Goal: Feedback & Contribution: Leave review/rating

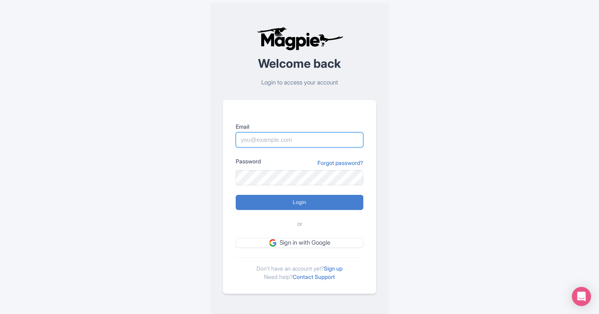
type input "rod@rodsalaskanguideservice.com"
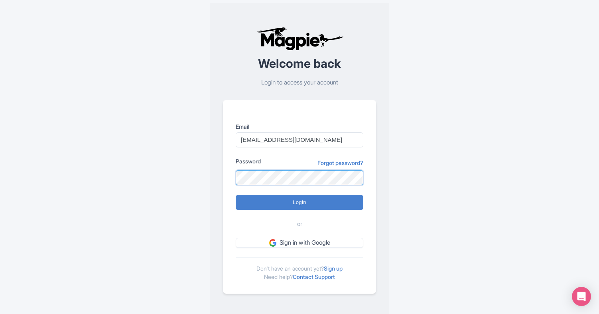
click at [300, 202] on input "Login" at bounding box center [300, 202] width 128 height 15
type input "Logging in..."
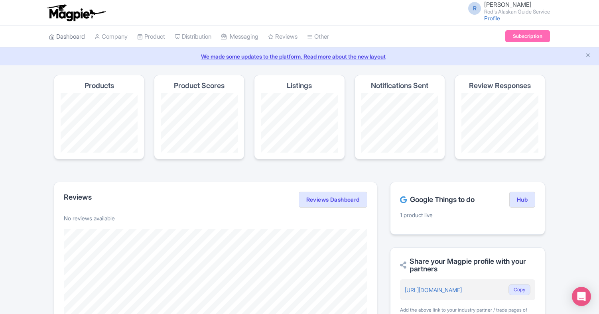
click at [71, 35] on link "Dashboard" at bounding box center [67, 37] width 36 height 22
click at [73, 36] on link "Dashboard" at bounding box center [67, 37] width 36 height 22
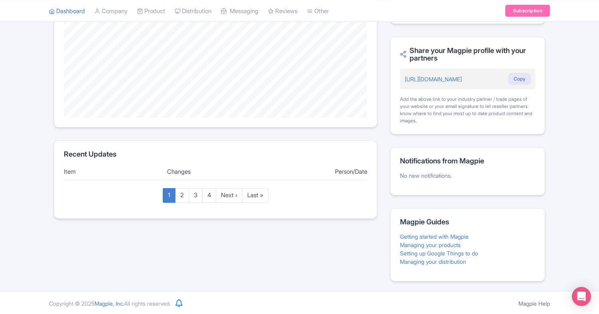
scroll to position [211, 0]
click at [440, 234] on link "Getting started with Magpie" at bounding box center [434, 237] width 69 height 7
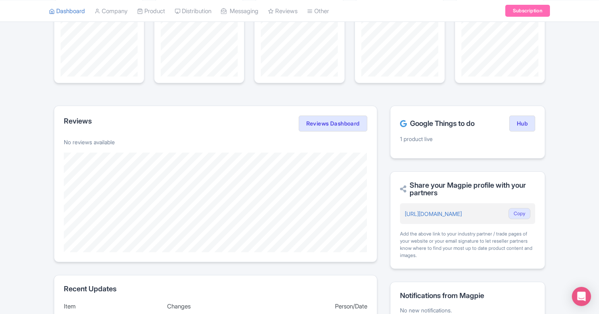
scroll to position [68, 0]
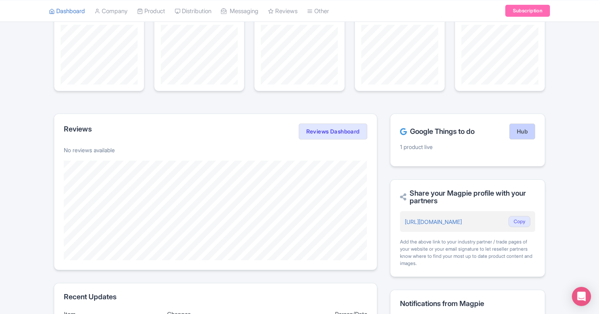
click at [524, 128] on link "Hub" at bounding box center [522, 132] width 26 height 16
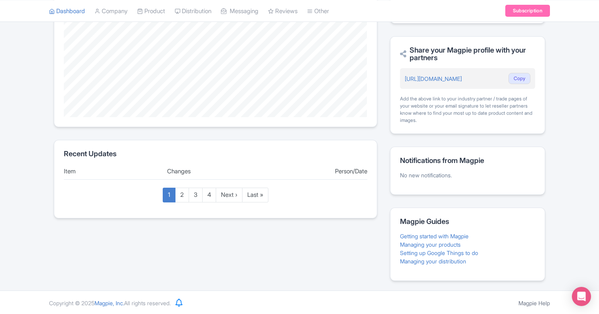
scroll to position [211, 0]
click at [449, 259] on link "Managing your distribution" at bounding box center [433, 262] width 66 height 7
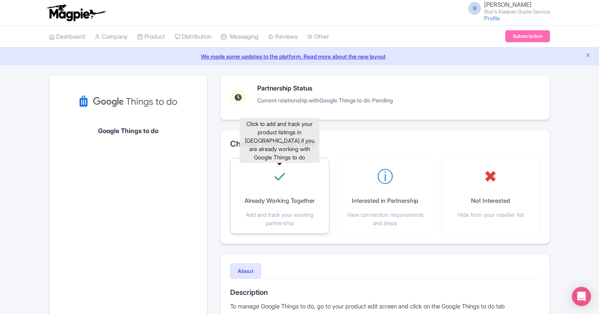
click at [278, 198] on p "Already Working Together" at bounding box center [280, 201] width 70 height 9
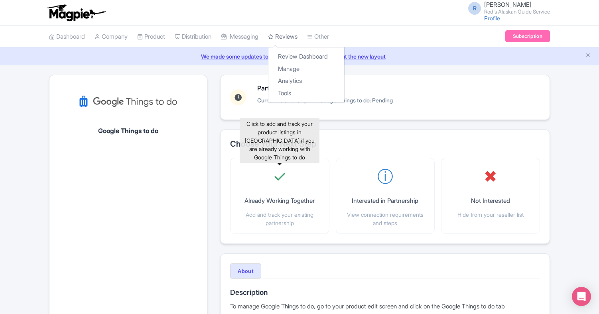
click at [292, 35] on link "Reviews" at bounding box center [283, 37] width 30 height 22
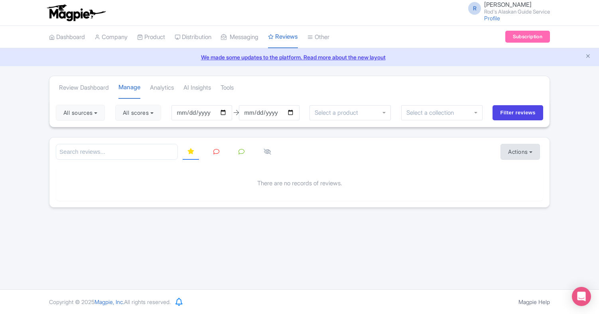
click at [532, 151] on button "Actions" at bounding box center [520, 152] width 39 height 16
click at [533, 169] on link "Import new reviews" at bounding box center [548, 172] width 94 height 16
click at [73, 38] on link "Dashboard" at bounding box center [67, 37] width 36 height 22
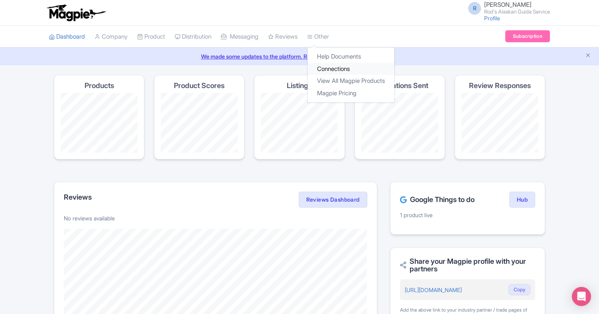
click at [349, 67] on link "Connections" at bounding box center [351, 69] width 87 height 12
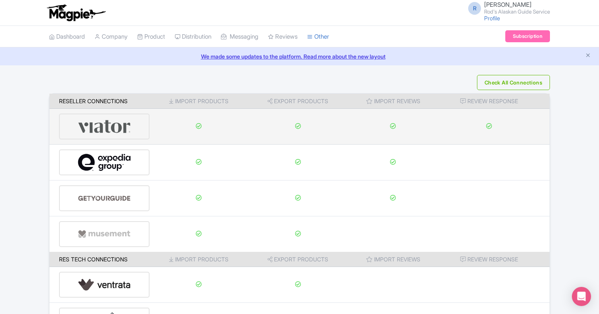
click at [133, 123] on div at bounding box center [104, 127] width 91 height 26
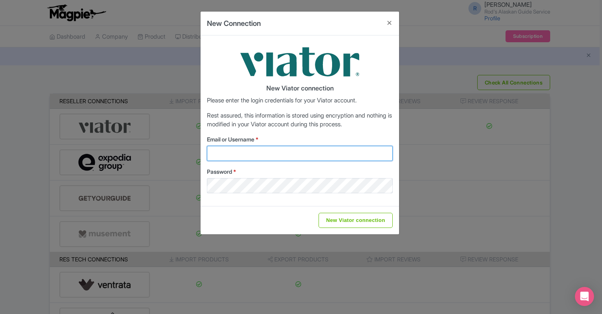
click at [385, 153] on input "Email or Username *" at bounding box center [300, 153] width 186 height 15
type input "rod@rodsalaskanguideservice.com"
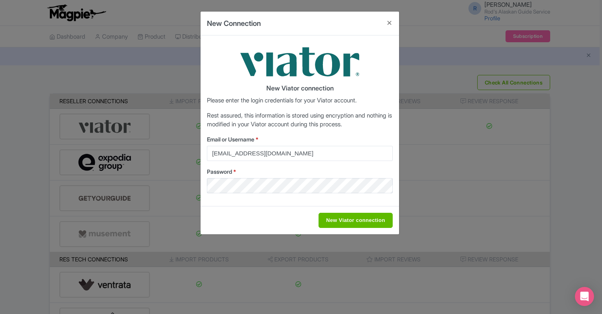
click at [353, 219] on input "New Viator connection" at bounding box center [356, 220] width 74 height 15
type input "Saving..."
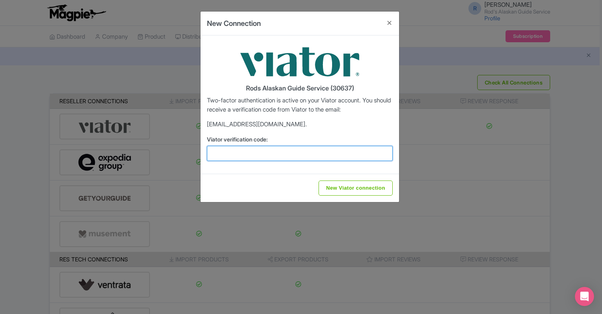
paste input "308004"
type input "308004"
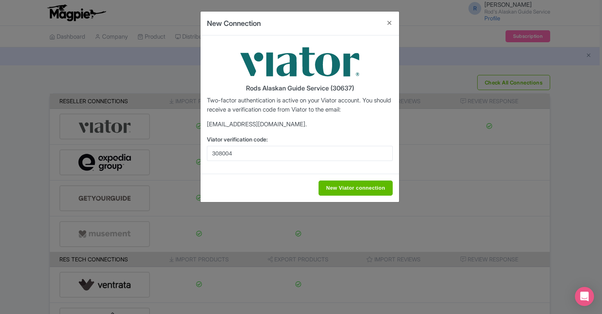
click at [365, 187] on input "New Viator connection" at bounding box center [356, 188] width 74 height 15
type input "Saving..."
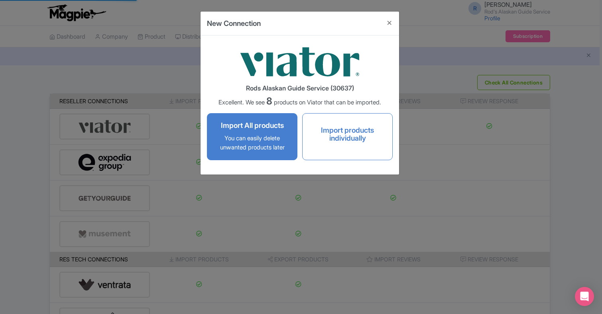
click at [261, 132] on div "Import All products You can easily delete unwanted products later" at bounding box center [252, 136] width 80 height 37
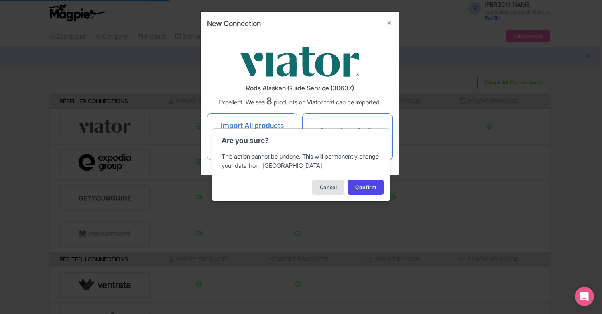
click at [330, 189] on button "Cancel" at bounding box center [328, 187] width 32 height 15
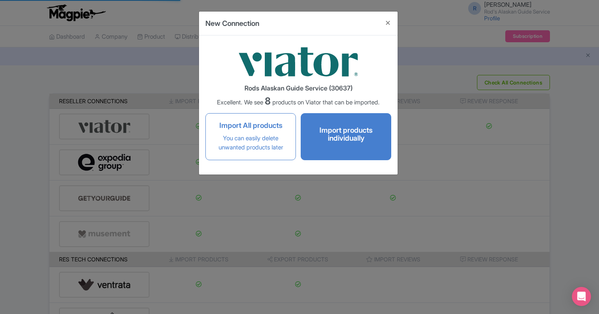
click at [348, 136] on h4 "Import products individually" at bounding box center [346, 134] width 74 height 16
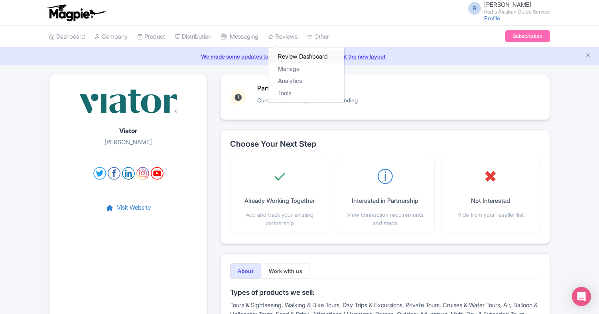
click at [310, 53] on link "Review Dashboard" at bounding box center [306, 57] width 76 height 12
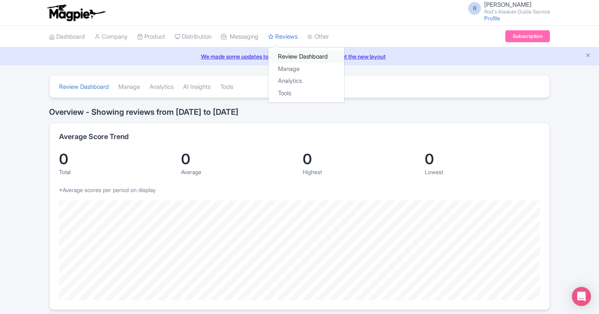
click at [300, 56] on link "Review Dashboard" at bounding box center [306, 57] width 76 height 12
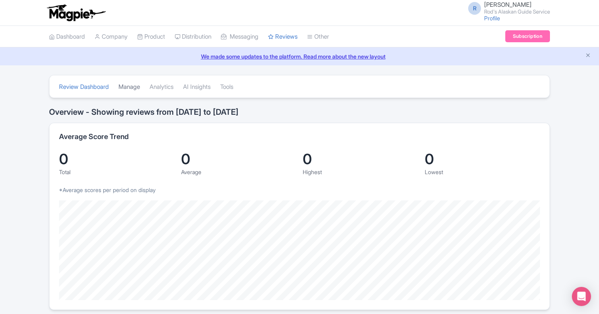
click at [130, 85] on link "Manage" at bounding box center [129, 87] width 22 height 22
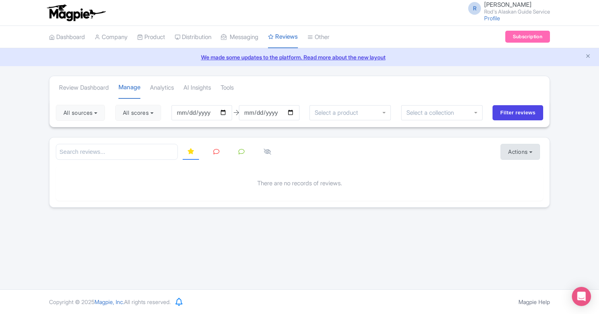
click at [529, 151] on button "Actions" at bounding box center [520, 152] width 39 height 16
click at [532, 170] on link "Import new reviews" at bounding box center [548, 172] width 94 height 16
click at [533, 152] on button "Actions" at bounding box center [520, 152] width 39 height 16
click at [533, 167] on link "Import new reviews" at bounding box center [548, 172] width 94 height 16
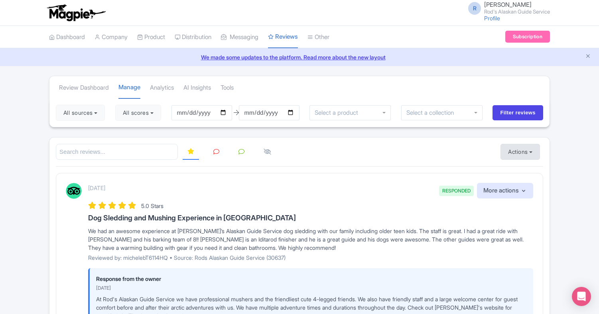
click at [531, 152] on button "Actions" at bounding box center [520, 152] width 39 height 16
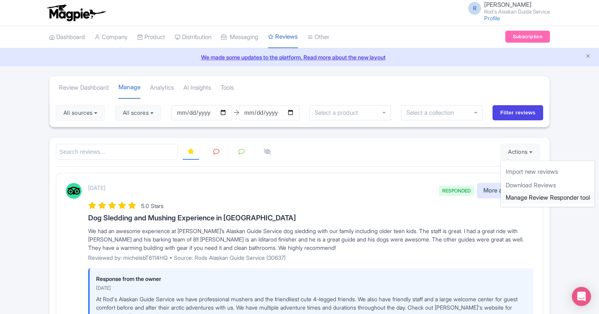
click at [537, 197] on link "Manage Review Responder tool" at bounding box center [548, 198] width 94 height 12
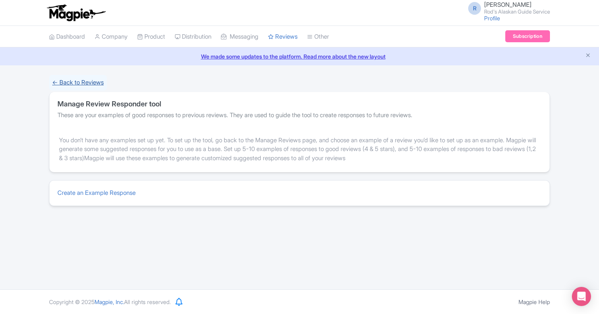
click at [83, 82] on link "← Back to Reviews" at bounding box center [78, 83] width 58 height 16
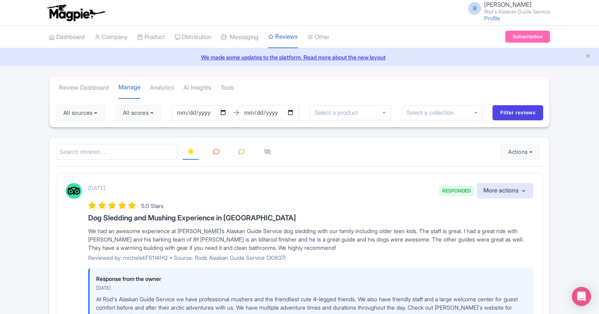
click at [216, 153] on icon at bounding box center [216, 152] width 6 height 6
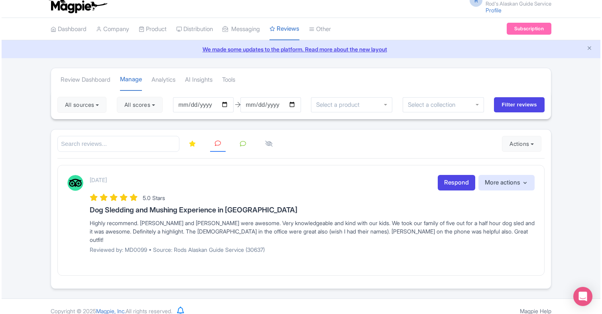
scroll to position [8, 0]
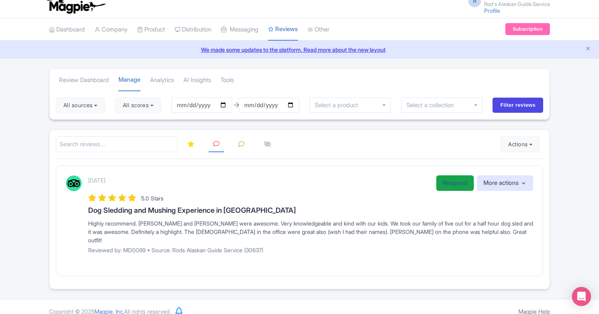
click at [458, 181] on link "Respond" at bounding box center [454, 184] width 37 height 16
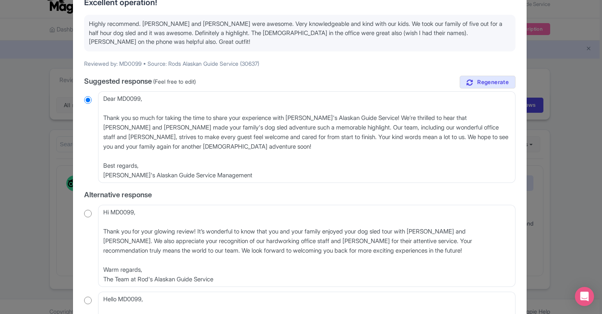
scroll to position [69, 0]
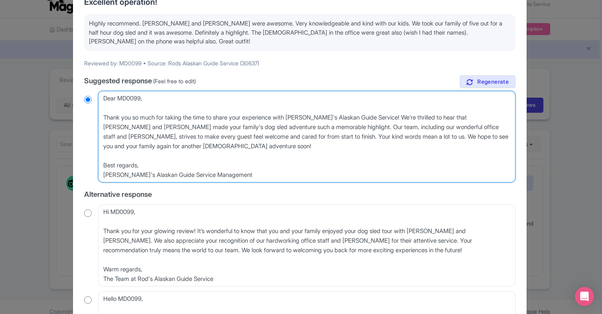
click at [458, 126] on textarea "Dear MD0099, Thank you so much for taking the time to share your experience wit…" at bounding box center [307, 137] width 418 height 92
type textarea "Dear MD0099, Thank you so much for taking the time to share your experience wit…"
radio input "true"
type textarea "Dear MD0099, Thank you so much for taking the time to share your experience wit…"
radio input "true"
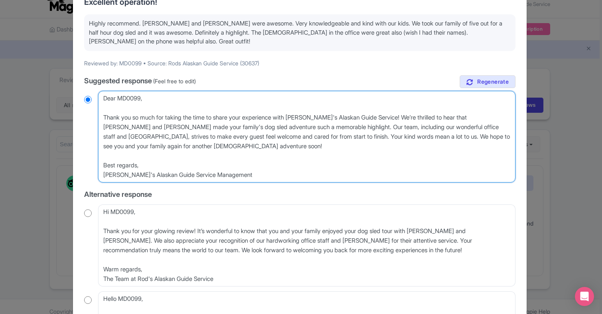
type textarea "Dear MD0099, Thank you so much for taking the time to share your experience wit…"
radio input "true"
type textarea "Dear MD0099, Thank you so much for taking the time to share your experience wit…"
radio input "true"
type textarea "Dear MD0099, Thank you so much for taking the time to share your experience wit…"
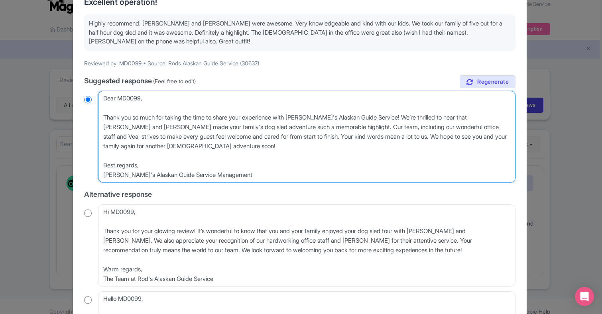
radio input "true"
type textarea "Dear MD0099, Thank you so much for taking the time to share your experience wit…"
radio input "true"
type textarea "Dear MD0099, Thank you so much for taking the time to share your experience wit…"
radio input "true"
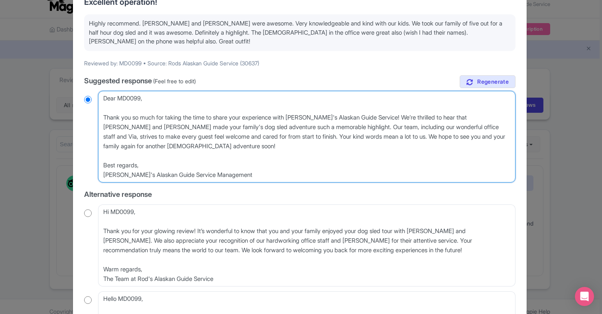
type textarea "Dear MD0099, Thank you so much for taking the time to share your experience wit…"
radio input "true"
type textarea "Dear MD0099, Thank you so much for taking the time to share your experience wit…"
radio input "true"
type textarea "Dear MD0099, Thank you so much for taking the time to share your experience wit…"
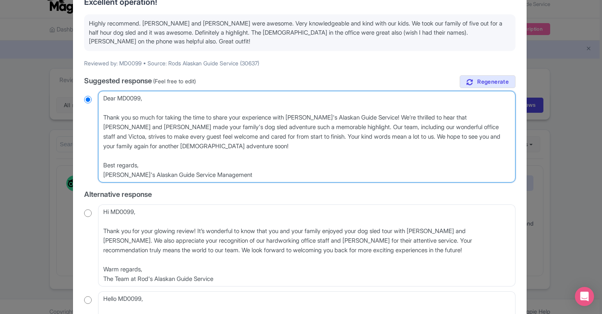
radio input "true"
type textarea "Dear MD0099, Thank you so much for taking the time to share your experience wit…"
radio input "true"
type textarea "Dear MD0099, Thank you so much for taking the time to share your experience wit…"
radio input "true"
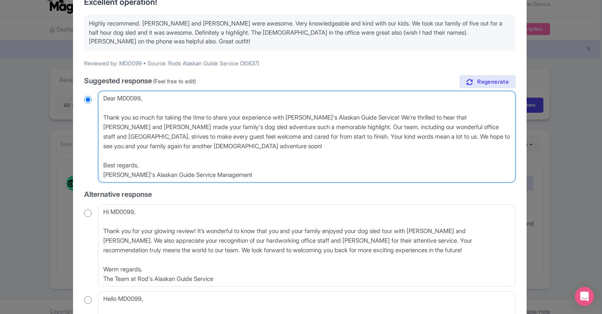
type textarea "Dear MD0099, Thank you so much for taking the time to share your experience wit…"
radio input "true"
click at [483, 127] on textarea "Dear MD0099, Thank you so much for taking the time to share your experience wit…" at bounding box center [307, 137] width 418 height 92
type textarea "Dear MD0099, Thank you so much for taking the time to share your experience wit…"
radio input "true"
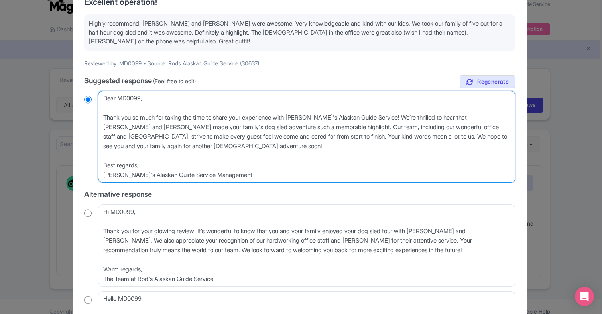
click at [458, 127] on textarea "Dear MD0099, Thank you so much for taking the time to share your experience wit…" at bounding box center [307, 137] width 418 height 92
type textarea "Dear MD0099, Thank you so much for taking the time to share your experience wit…"
radio input "true"
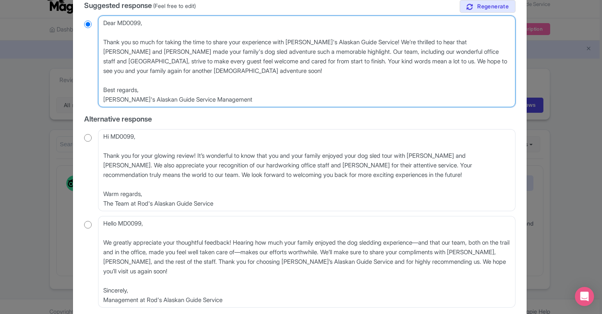
scroll to position [153, 0]
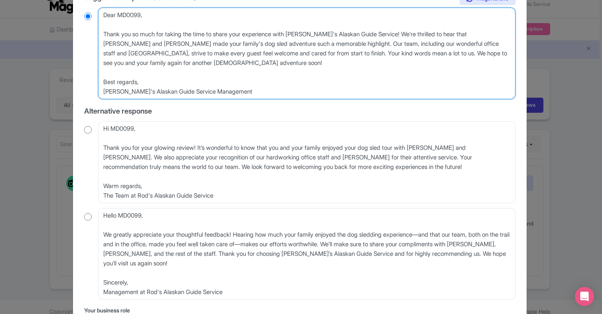
type textarea "Dear MD0099, Thank you so much for taking the time to share your experience wit…"
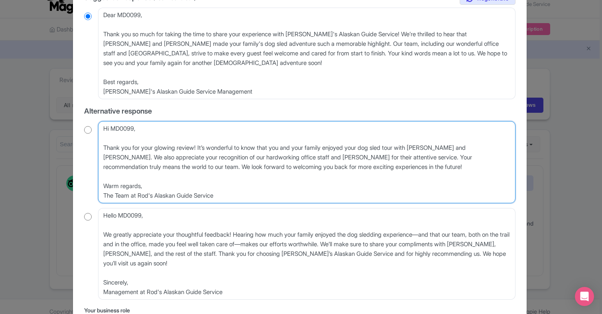
drag, startPoint x: 221, startPoint y: 194, endPoint x: 101, endPoint y: 185, distance: 121.2
click at [101, 185] on textarea "Hi MD0099, Thank you for your glowing review! It’s wonderful to know that you a…" at bounding box center [307, 162] width 418 height 82
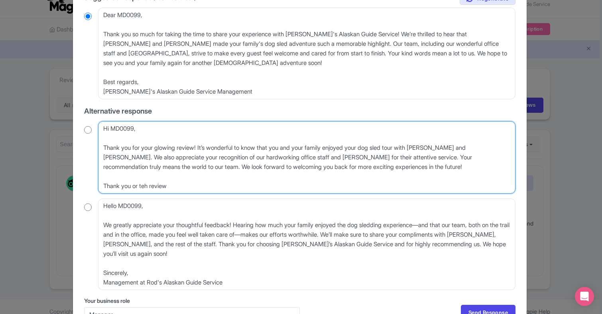
click at [134, 186] on textarea "Hi MD0099, Thank you for your glowing review! It’s wonderful to know that you a…" at bounding box center [307, 157] width 418 height 73
click at [148, 185] on textarea "Hi MD0099, Thank you for your glowing review! It’s wonderful to know that you a…" at bounding box center [307, 157] width 418 height 73
type textarea "Hi MD0099, Thank you for your glowing review! It’s wonderful to know that you a…"
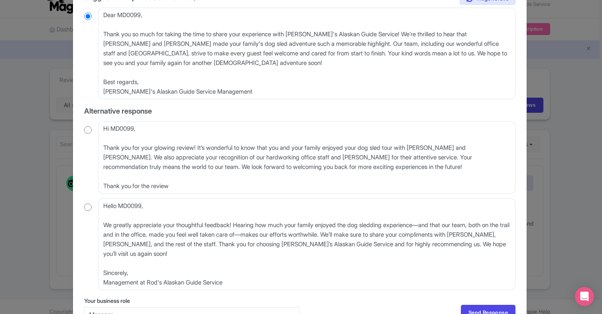
click at [87, 128] on input "radio" at bounding box center [88, 130] width 8 height 8
radio input "true"
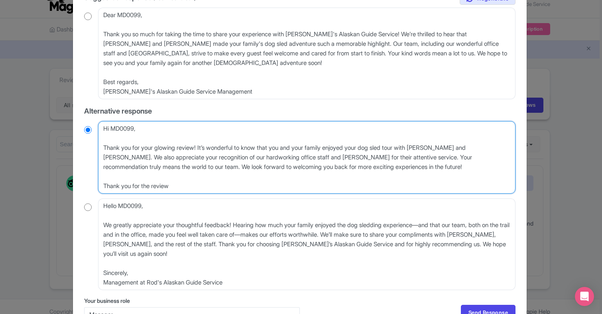
click at [126, 140] on textarea "Hi MD0099, Thank you for your glowing review! It’s wonderful to know that you a…" at bounding box center [307, 157] width 418 height 73
type textarea "Hi MD0099, Thank you for your glowing review! It’s wonderful to know that you a…"
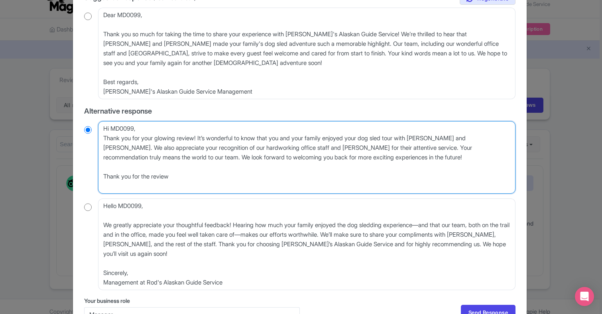
radio input "true"
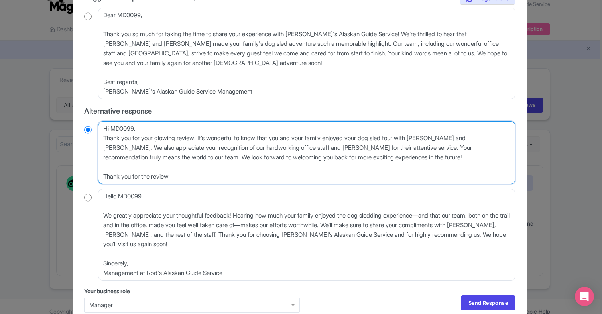
type textarea "Hi MD0099 Thank you for your glowing review! It’s wonderful to know that you an…"
radio input "true"
type textarea "Hi MD009 Thank you for your glowing review! It’s wonderful to know that you and…"
radio input "true"
type textarea "Hi MD00 Thank you for your glowing review! It’s wonderful to know that you and …"
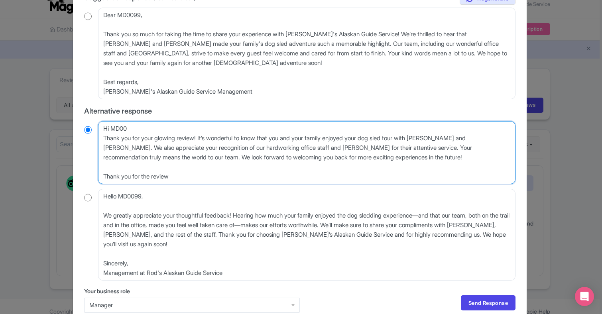
radio input "true"
type textarea "Hi MD0 Thank you for your glowing review! It’s wonderful to know that you and y…"
radio input "true"
type textarea "Hi MD Thank you for your glowing review! It’s wonderful to know that you and yo…"
radio input "true"
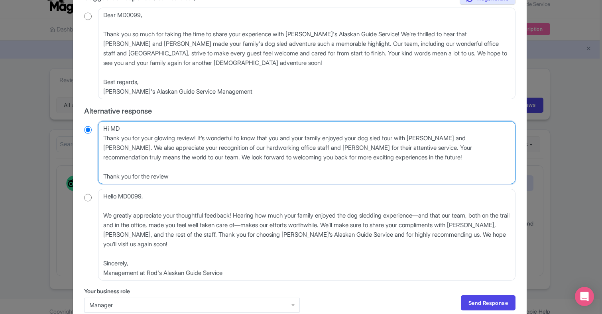
type textarea "Hi M Thank you for your glowing review! It’s wonderful to know that you and you…"
radio input "true"
type textarea "Hi Thank you for your glowing review! It’s wonderful to know that you and your …"
radio input "true"
type textarea "Hi Thank you for your glowing review! It’s wonderful to know that you and your …"
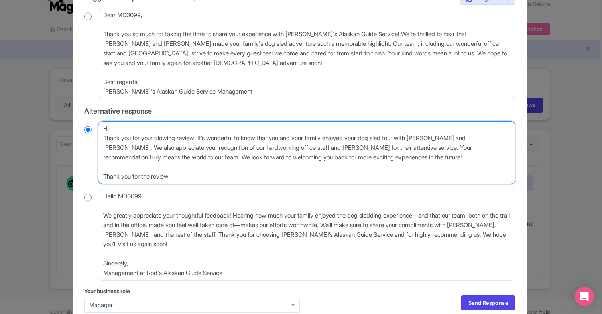
radio input "true"
type textarea "H Thank you for your glowing review! It’s wonderful to know that you and your f…"
radio input "true"
type textarea "Thank you for your glowing review! It’s wonderful to know that you and your fam…"
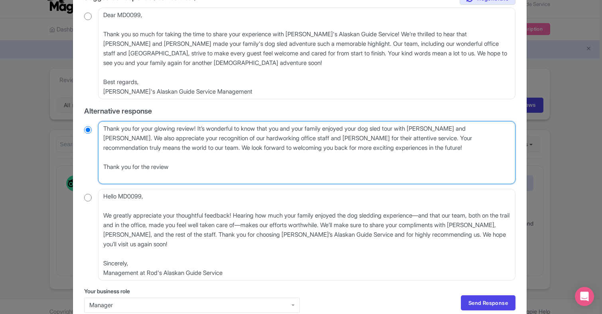
radio input "true"
click at [103, 137] on textarea "Hi MD0099, Thank you for your glowing review! It’s wonderful to know that you a…" at bounding box center [307, 152] width 418 height 63
type textarea "Thank you for your glowing review! It’s wonderful to know that you and your fam…"
radio input "true"
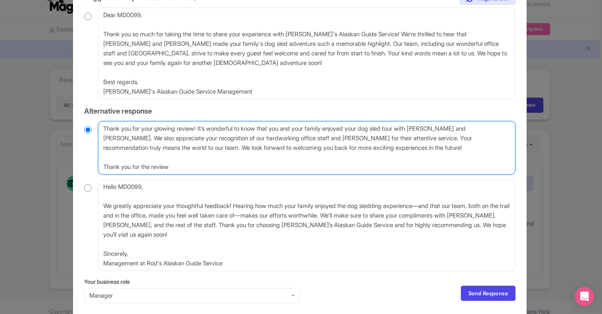
drag, startPoint x: 203, startPoint y: 127, endPoint x: 71, endPoint y: 127, distance: 132.4
click at [71, 127] on div "Respond to review March 25, 2025 5.0 Stars Excellent operation! Highly recommen…" at bounding box center [301, 157] width 602 height 314
type textarea "It’s wonderful to know that you and your family enjoyed your dog sled tour with…"
radio input "true"
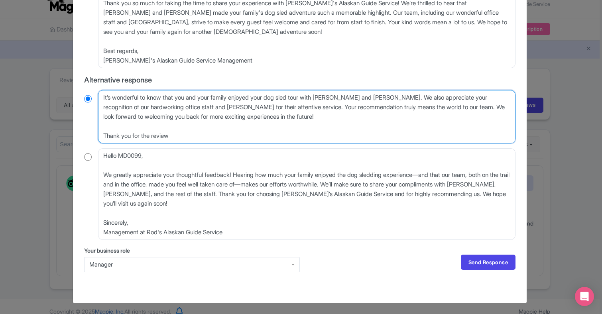
scroll to position [183, 0]
type textarea "It’s wonderful to know that you and your family enjoyed your dog sled tour with…"
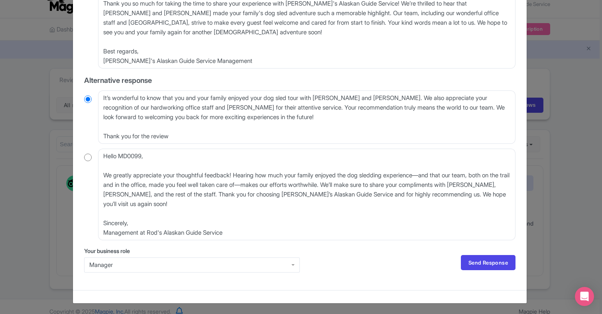
click at [293, 264] on div "Manager" at bounding box center [192, 265] width 216 height 15
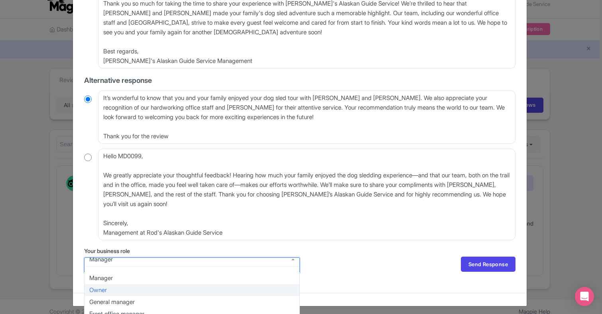
scroll to position [2, 0]
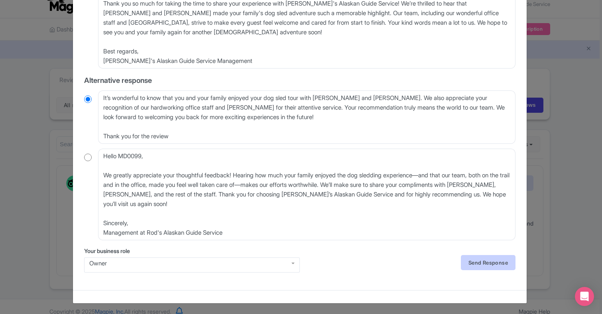
click at [481, 260] on link "Send Response" at bounding box center [488, 262] width 55 height 15
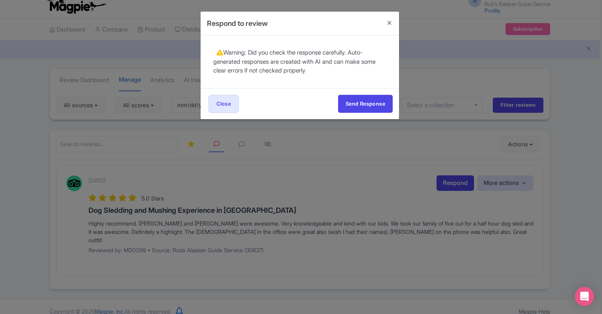
scroll to position [0, 0]
click at [372, 103] on button "Send Response" at bounding box center [365, 104] width 55 height 18
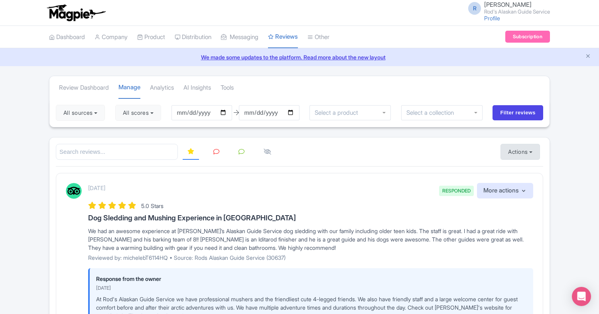
click at [534, 151] on button "Actions" at bounding box center [520, 152] width 39 height 16
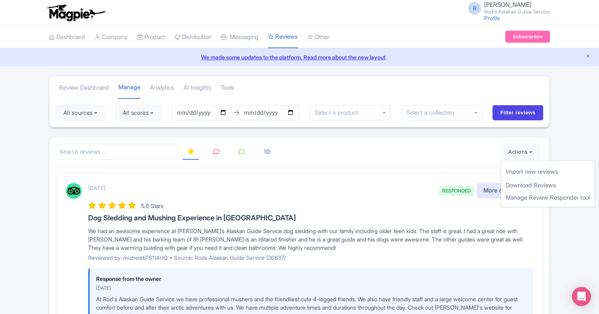
click at [397, 183] on div "May 17, 2025 RESPONDED More actions Hide from this page Hide from review widget…" at bounding box center [310, 191] width 445 height 16
click at [215, 151] on icon at bounding box center [216, 152] width 6 height 6
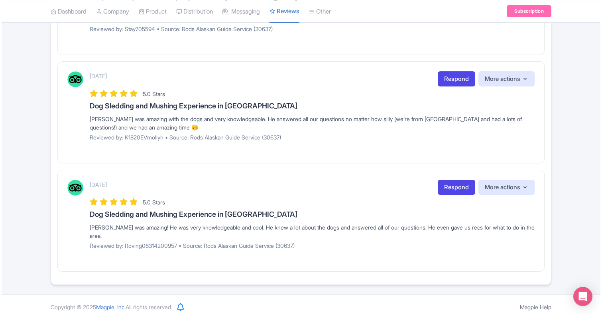
scroll to position [972, 0]
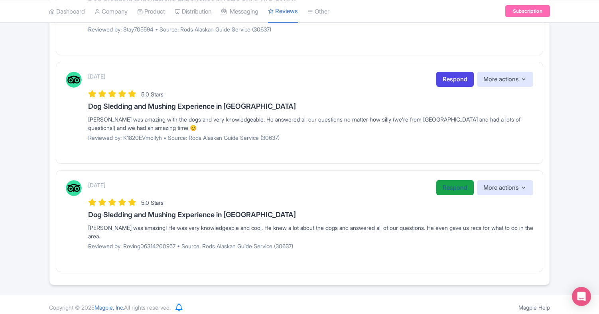
click at [455, 181] on link "Respond" at bounding box center [454, 188] width 37 height 16
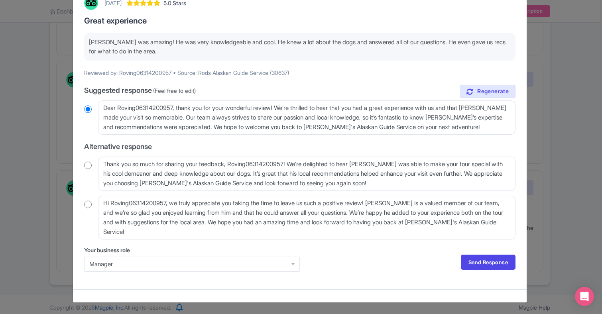
scroll to position [50, 0]
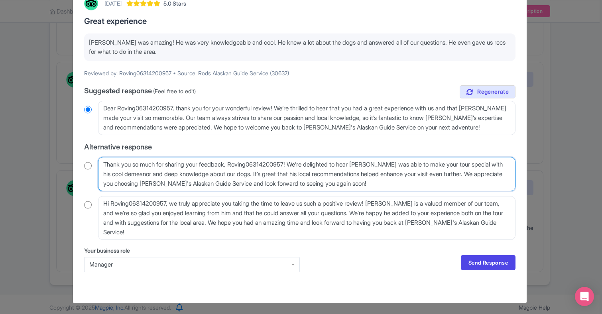
drag, startPoint x: 297, startPoint y: 164, endPoint x: 95, endPoint y: 160, distance: 201.9
click at [95, 160] on div "Thank you so much for sharing your feedback, Roving06314200957! We’re delighted…" at bounding box center [300, 174] width 432 height 34
click at [458, 165] on textarea "Thank you so much for sharing your feedback, Roving06314200957! We’re delighted…" at bounding box center [307, 174] width 418 height 34
type textarea "We’re delighted to hear Jonah was able to make your tour special with his cool …"
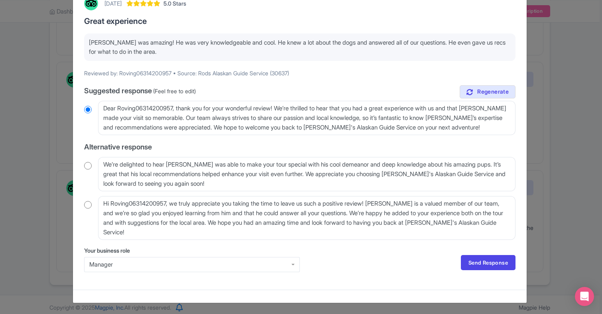
click at [87, 165] on input "radio" at bounding box center [88, 166] width 8 height 8
radio input "true"
click at [292, 263] on div "Manager" at bounding box center [192, 264] width 216 height 15
click at [489, 261] on link "Send Response" at bounding box center [488, 262] width 55 height 15
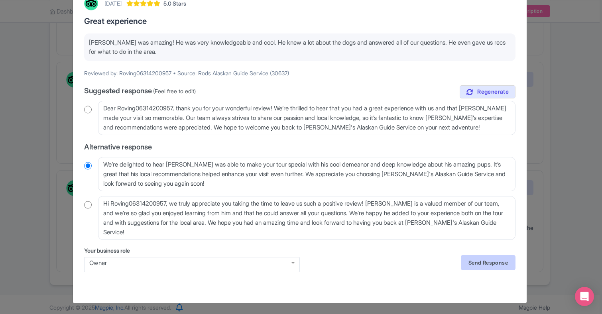
scroll to position [0, 0]
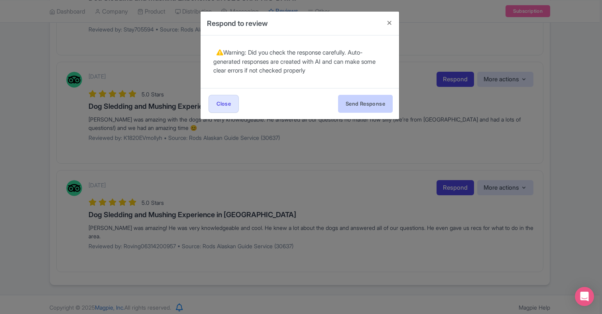
click at [373, 101] on button "Send Response" at bounding box center [365, 104] width 55 height 18
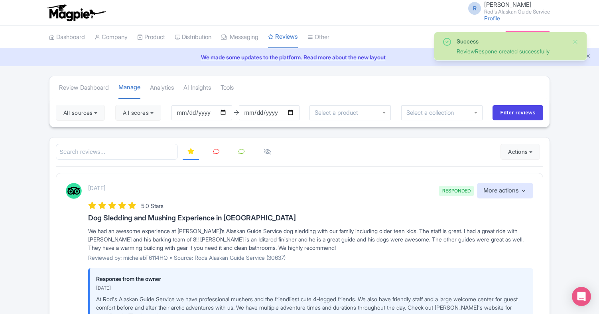
click at [241, 151] on icon at bounding box center [242, 152] width 6 height 6
click at [215, 151] on icon at bounding box center [216, 152] width 6 height 6
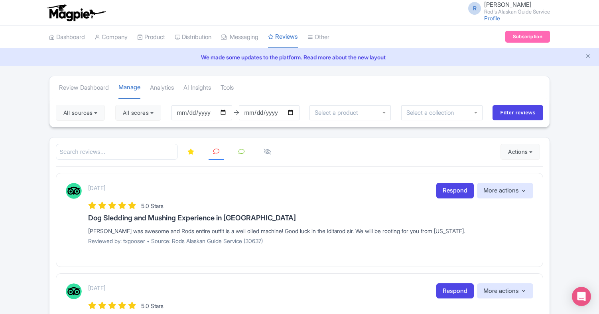
click at [191, 150] on icon at bounding box center [190, 152] width 7 height 6
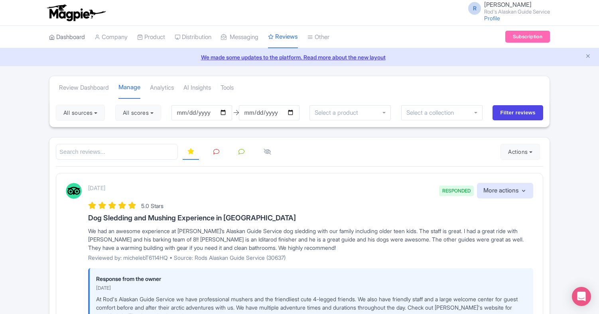
click at [68, 34] on link "Dashboard" at bounding box center [67, 37] width 36 height 22
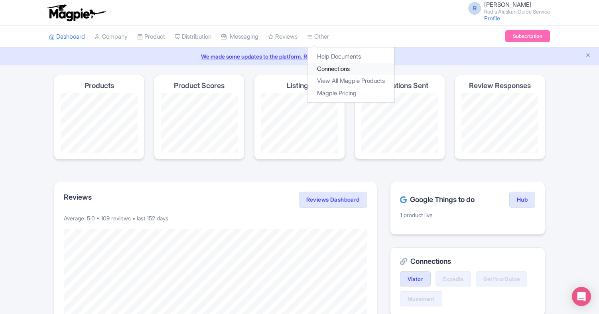
click at [343, 67] on link "Connections" at bounding box center [351, 69] width 87 height 12
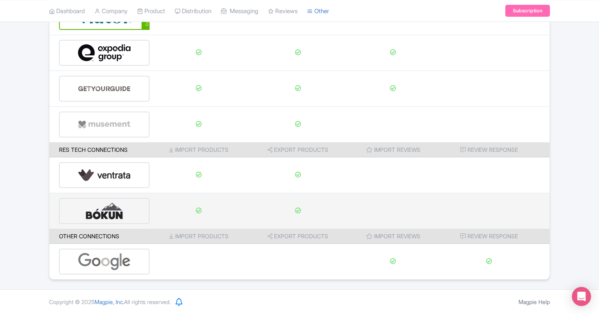
scroll to position [110, 0]
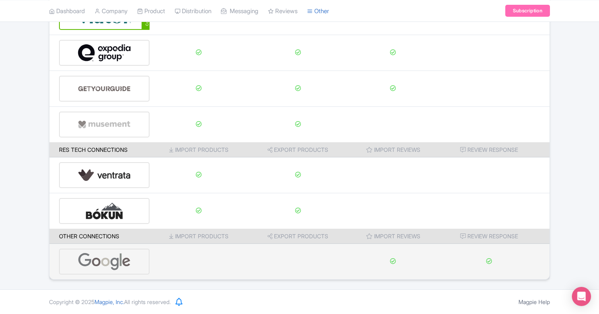
click at [120, 260] on img at bounding box center [104, 262] width 53 height 24
click at [105, 260] on img at bounding box center [104, 262] width 53 height 24
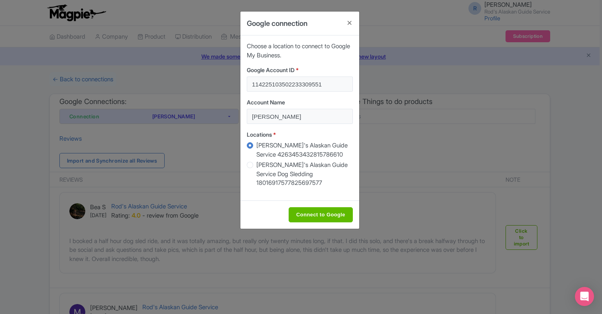
click at [335, 207] on input "Connect to Google" at bounding box center [321, 214] width 64 height 15
type input "Saving..."
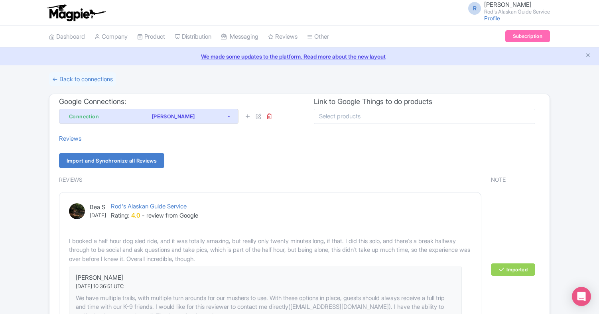
click at [146, 160] on link "Import and Synchronize all Reviews" at bounding box center [111, 160] width 105 height 15
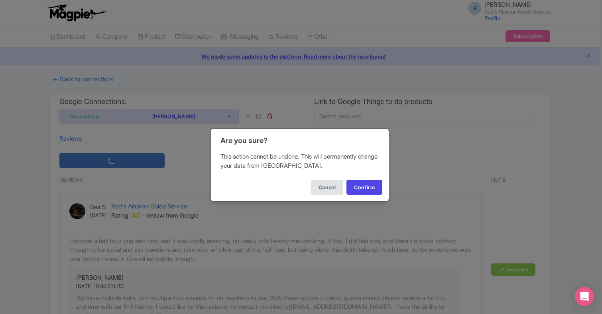
click at [321, 187] on button "Cancel" at bounding box center [327, 187] width 32 height 15
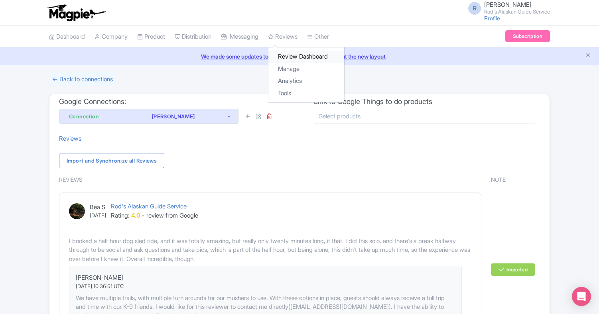
click at [297, 53] on link "Review Dashboard" at bounding box center [306, 57] width 76 height 12
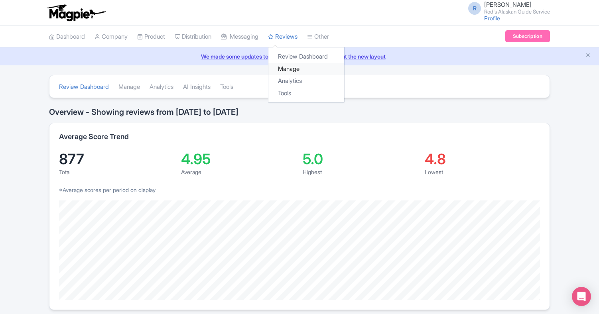
click at [302, 68] on link "Manage" at bounding box center [306, 69] width 76 height 12
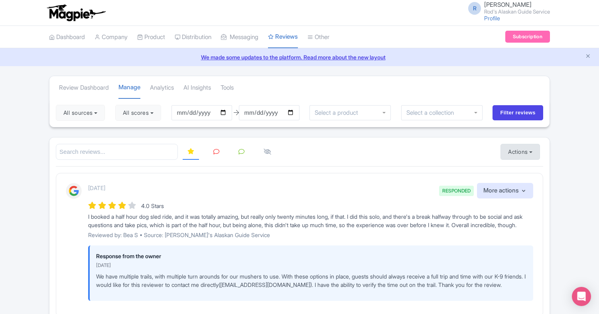
click at [533, 151] on button "Actions" at bounding box center [520, 152] width 39 height 16
click at [537, 184] on link "Download Reviews" at bounding box center [548, 185] width 94 height 12
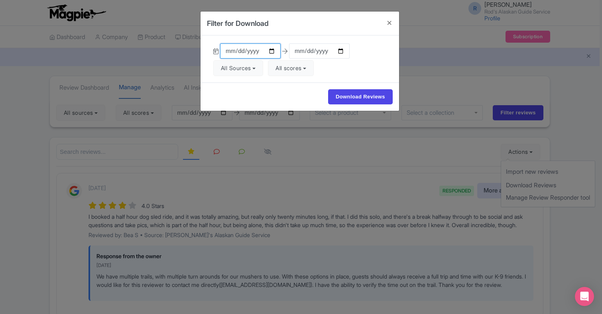
click at [260, 49] on input "2025-05-25" at bounding box center [250, 50] width 61 height 15
type input "2024-10-01"
click at [297, 92] on div "Download Reviews" at bounding box center [300, 97] width 199 height 28
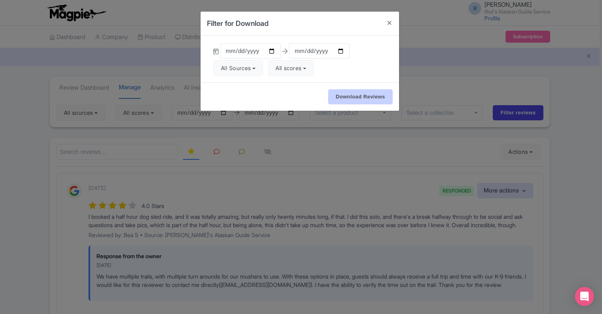
click at [361, 96] on input "Download Reviews" at bounding box center [360, 96] width 65 height 15
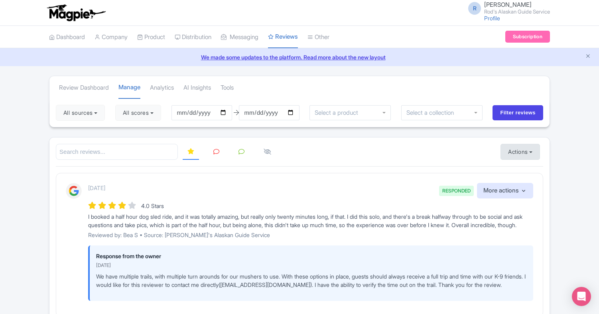
click at [529, 152] on button "Actions" at bounding box center [520, 152] width 39 height 16
click at [530, 170] on link "Import new reviews" at bounding box center [548, 172] width 94 height 16
click at [161, 110] on button "All scores" at bounding box center [138, 113] width 46 height 16
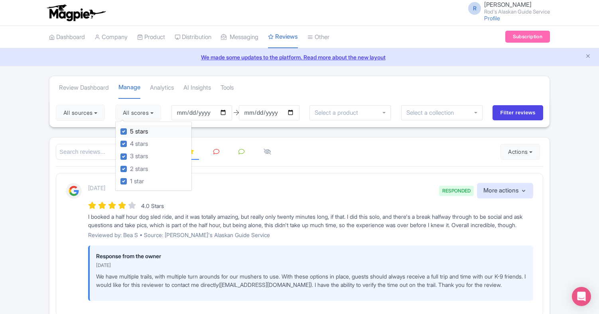
click at [134, 128] on label "5 stars" at bounding box center [139, 131] width 18 height 9
click at [134, 128] on input "5 stars" at bounding box center [132, 129] width 5 height 5
checkbox input "false"
click at [134, 142] on label "4 stars" at bounding box center [139, 144] width 18 height 9
click at [134, 142] on input "4 stars" at bounding box center [132, 141] width 5 height 5
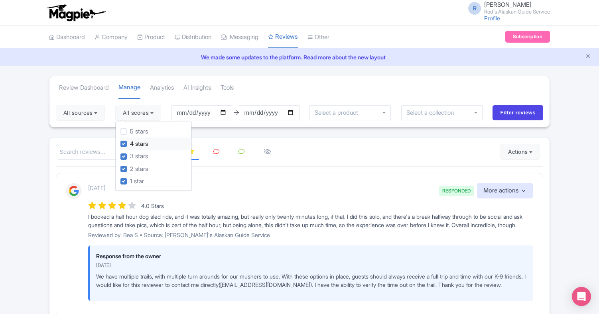
checkbox input "false"
click at [134, 156] on label "3 stars" at bounding box center [139, 156] width 18 height 9
click at [134, 156] on input "3 stars" at bounding box center [132, 154] width 5 height 5
checkbox input "false"
click at [133, 168] on label "2 stars" at bounding box center [139, 169] width 18 height 9
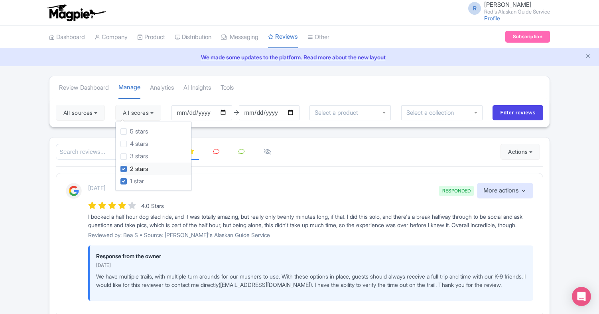
click at [133, 168] on input "2 stars" at bounding box center [132, 166] width 5 height 5
checkbox input "false"
click at [217, 188] on div "3 months ago RESPONDED More actions Hide from this page Hide from review widget…" at bounding box center [310, 191] width 445 height 16
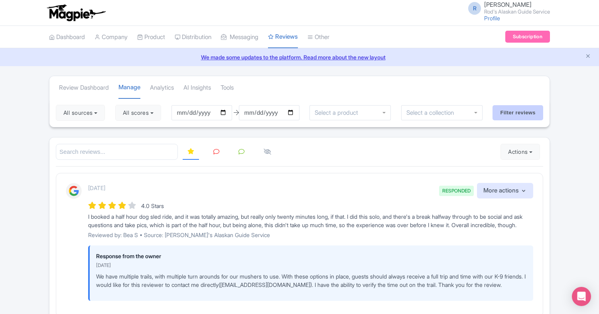
click at [515, 112] on input "Filter reviews" at bounding box center [518, 112] width 51 height 15
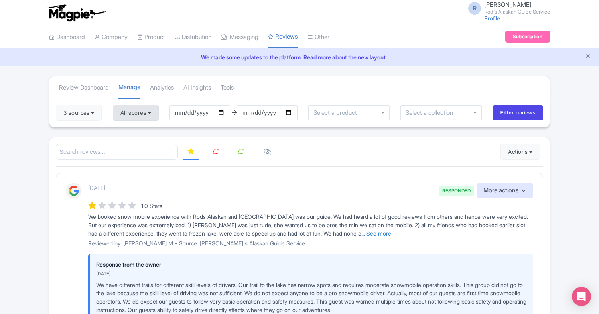
click at [159, 114] on button "All scores" at bounding box center [136, 113] width 46 height 16
click at [130, 168] on label "2 stars" at bounding box center [137, 169] width 18 height 9
click at [130, 168] on input "2 stars" at bounding box center [130, 166] width 5 height 5
checkbox input "true"
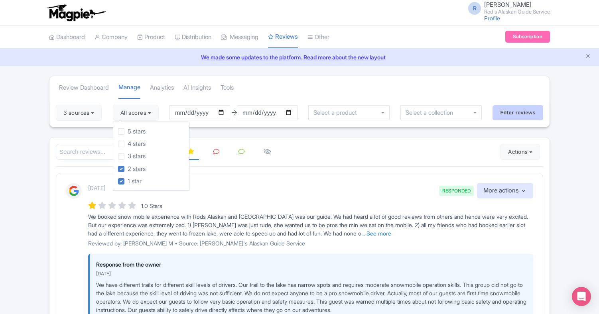
click at [516, 112] on input "Filter reviews" at bounding box center [518, 112] width 51 height 15
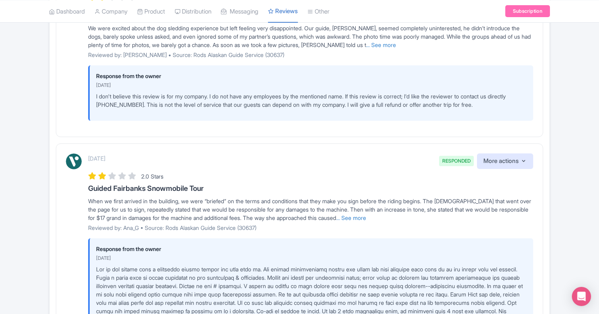
scroll to position [853, 0]
click at [384, 48] on link "... See more" at bounding box center [381, 44] width 30 height 7
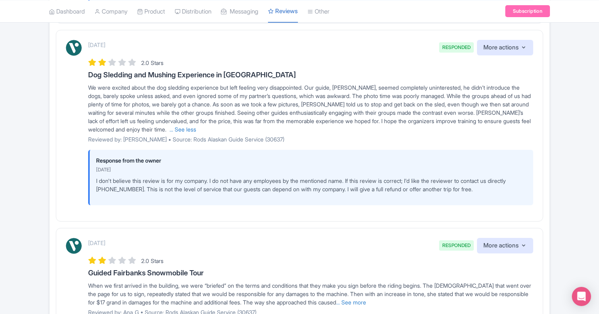
scroll to position [793, 0]
click at [526, 51] on icon "button" at bounding box center [524, 48] width 6 height 6
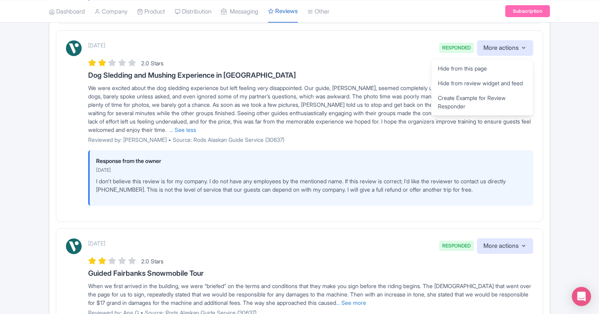
click at [387, 79] on h3 "Dog Sledding and Mushing Experience in [GEOGRAPHIC_DATA]" at bounding box center [310, 75] width 445 height 8
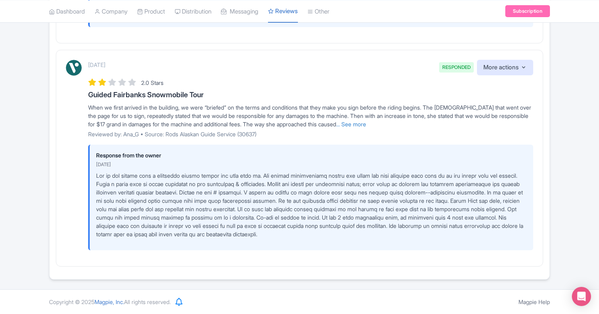
scroll to position [978, 0]
click at [366, 123] on link "... See more" at bounding box center [351, 124] width 30 height 7
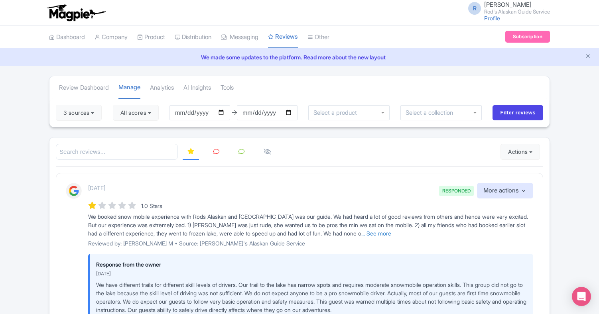
scroll to position [0, 0]
